Goal: Navigation & Orientation: Go to known website

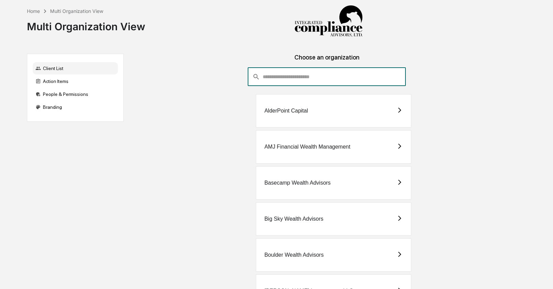
click at [344, 74] on input "consultant-dashboard__filter-organizations-search-bar" at bounding box center [334, 77] width 143 height 18
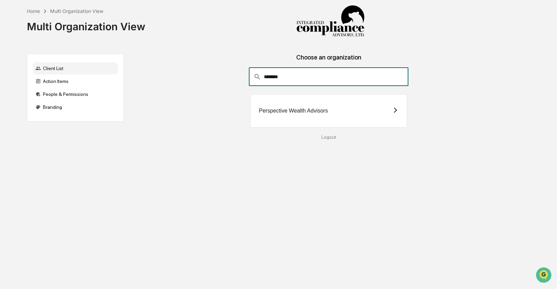
type input "*******"
click at [324, 115] on div "Perspective Wealth Advisors" at bounding box center [328, 110] width 157 height 33
